Goal: Information Seeking & Learning: Learn about a topic

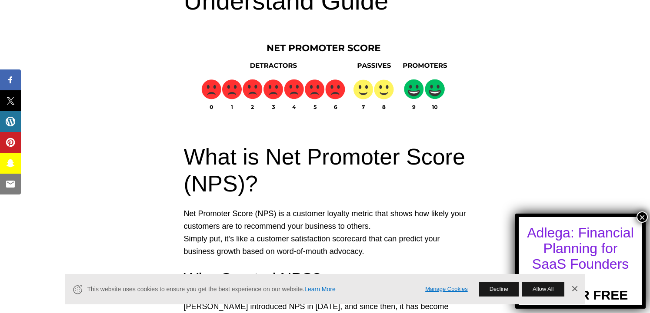
scroll to position [174, 0]
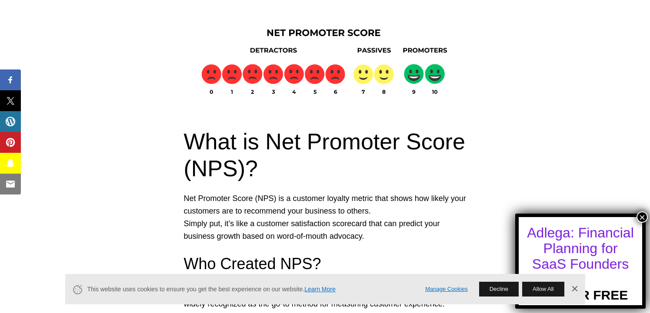
click at [264, 236] on p "Net Promoter Score (NPS) is a customer loyalty metric that shows how likely you…" at bounding box center [325, 218] width 283 height 50
click at [292, 202] on p "Net Promoter Score (NPS) is a customer loyalty metric that shows how likely you…" at bounding box center [325, 218] width 283 height 50
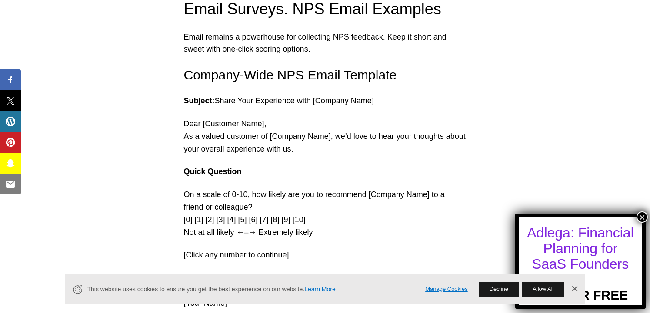
scroll to position [9955, 0]
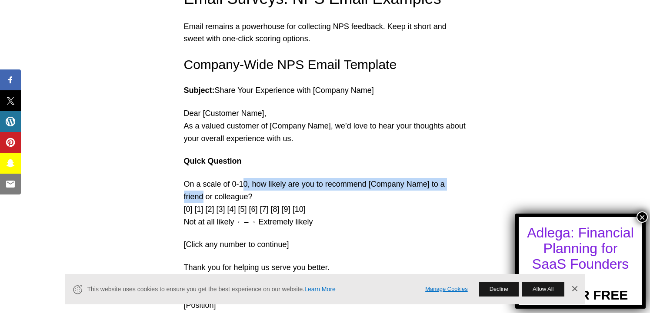
drag, startPoint x: 242, startPoint y: 156, endPoint x: 464, endPoint y: 155, distance: 222.6
click at [464, 178] on p "On a scale of 0-10, how likely are you to recommend [Company Name] to a friend …" at bounding box center [325, 203] width 283 height 50
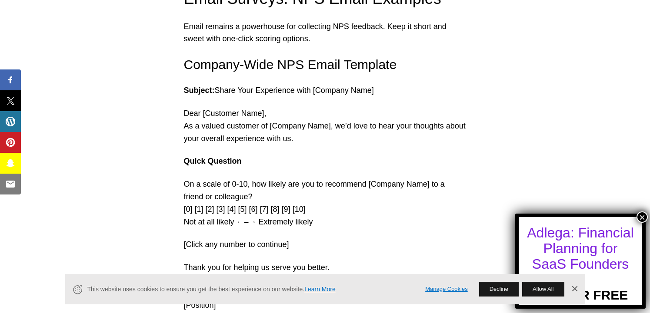
click at [186, 178] on p "On a scale of 0-10, how likely are you to recommend [Company Name] to a friend …" at bounding box center [325, 203] width 283 height 50
drag, startPoint x: 313, startPoint y: 196, endPoint x: 167, endPoint y: 193, distance: 147.0
copy p "Not at all likely ←–→ Extremely likely"
click at [309, 239] on p "[Click any number to continue]" at bounding box center [325, 245] width 283 height 13
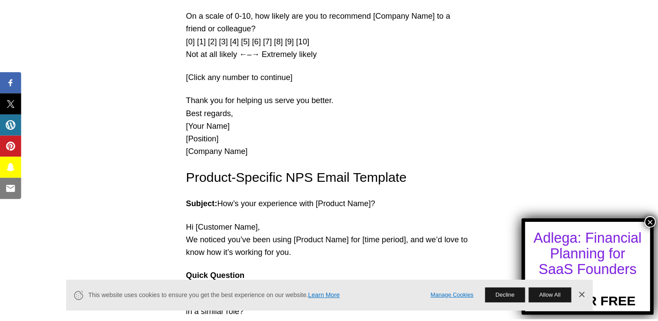
scroll to position [10129, 0]
